Goal: Transaction & Acquisition: Purchase product/service

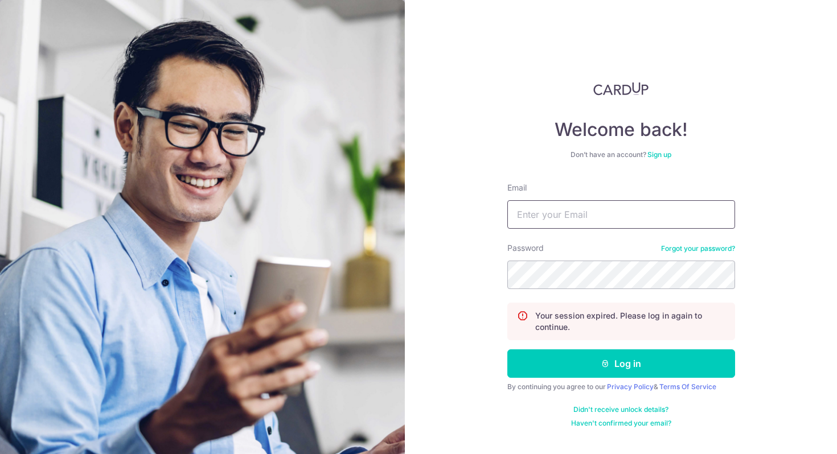
click at [543, 210] on input "Email" at bounding box center [621, 214] width 228 height 28
type input "tayxj+[EMAIL_ADDRESS][DOMAIN_NAME]"
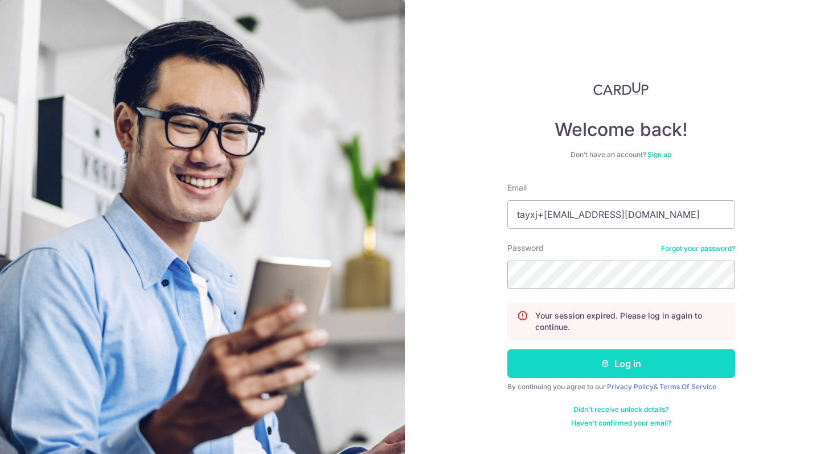
click at [528, 362] on button "Log in" at bounding box center [621, 364] width 228 height 28
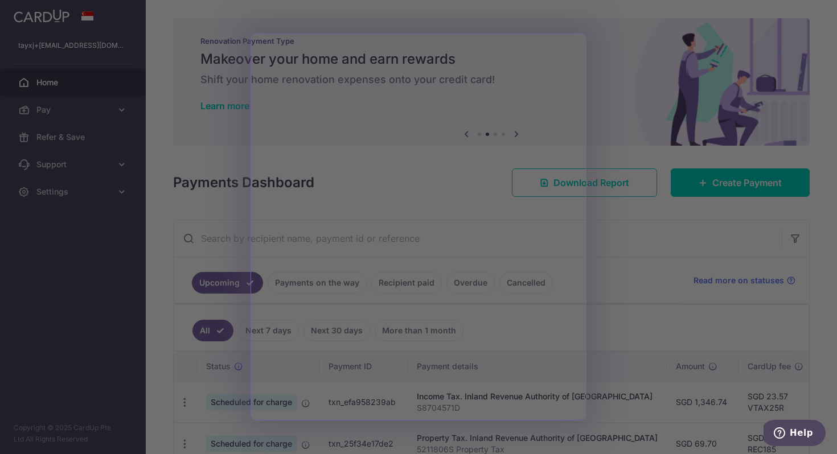
click at [633, 269] on div at bounding box center [422, 229] width 845 height 459
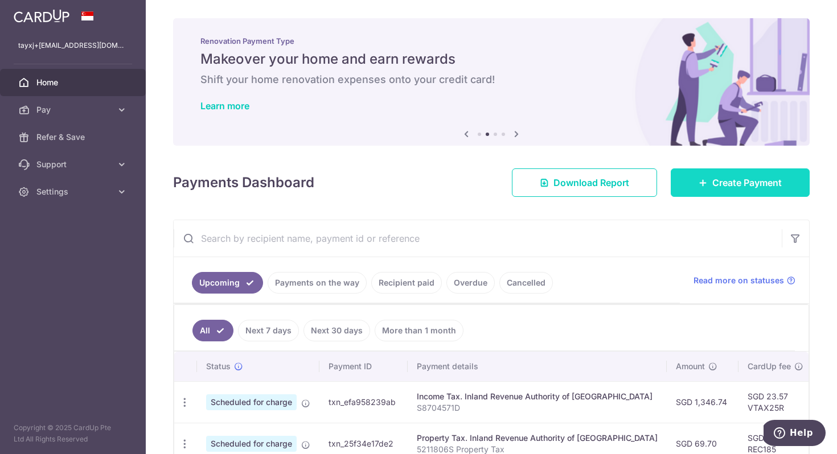
click at [757, 186] on span "Create Payment" at bounding box center [746, 183] width 69 height 14
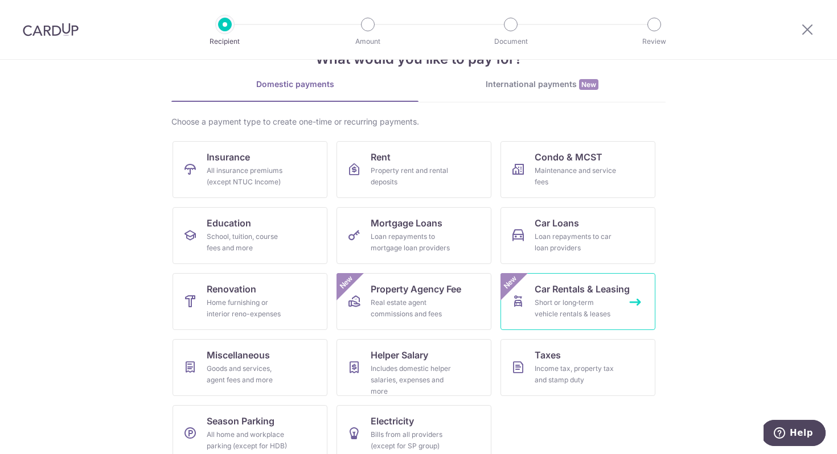
scroll to position [39, 0]
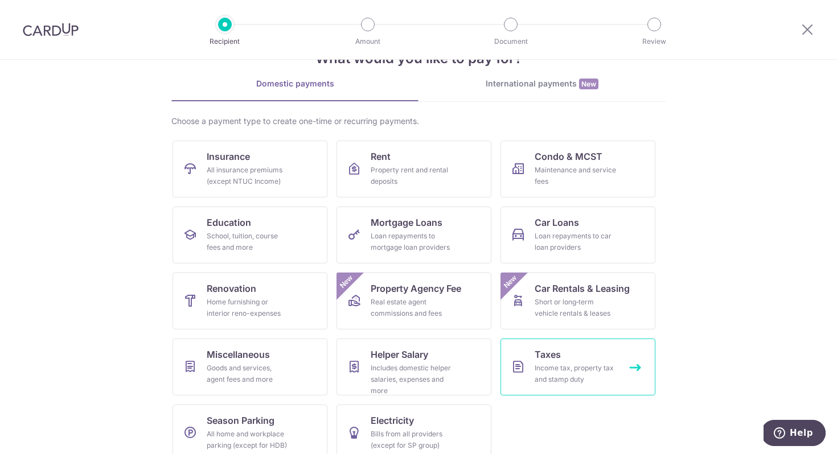
click at [610, 365] on div "Income tax, property tax and stamp duty" at bounding box center [576, 374] width 82 height 23
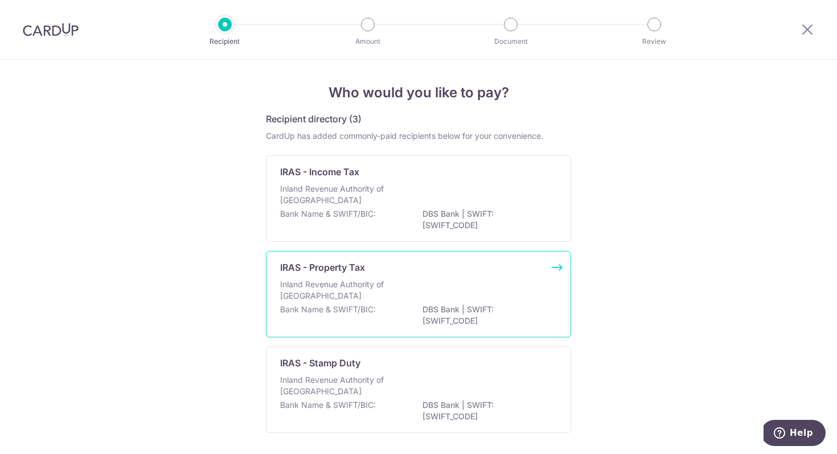
scroll to position [42, 0]
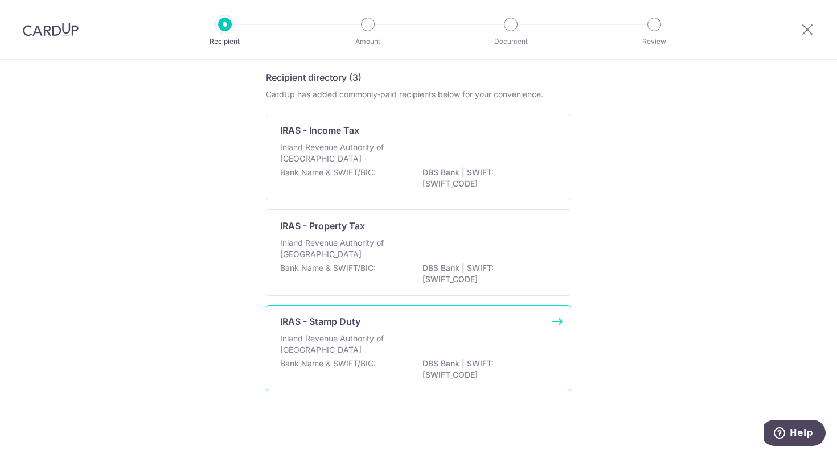
click at [500, 333] on div "IRAS - Stamp Duty Inland Revenue Authority of Singapore Bank Name & SWIFT/BIC: …" at bounding box center [418, 348] width 305 height 87
